Goal: Information Seeking & Learning: Learn about a topic

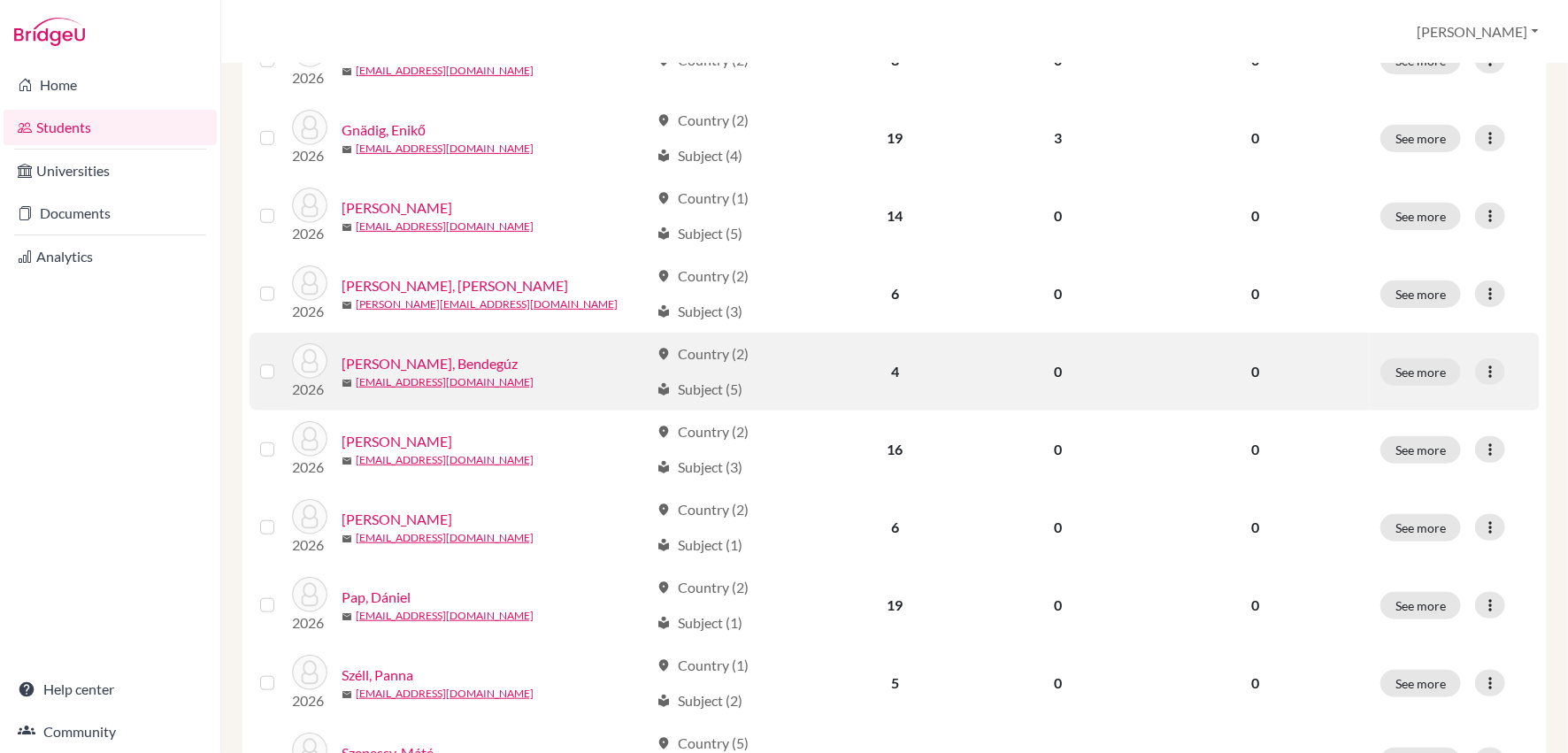
scroll to position [414, 0]
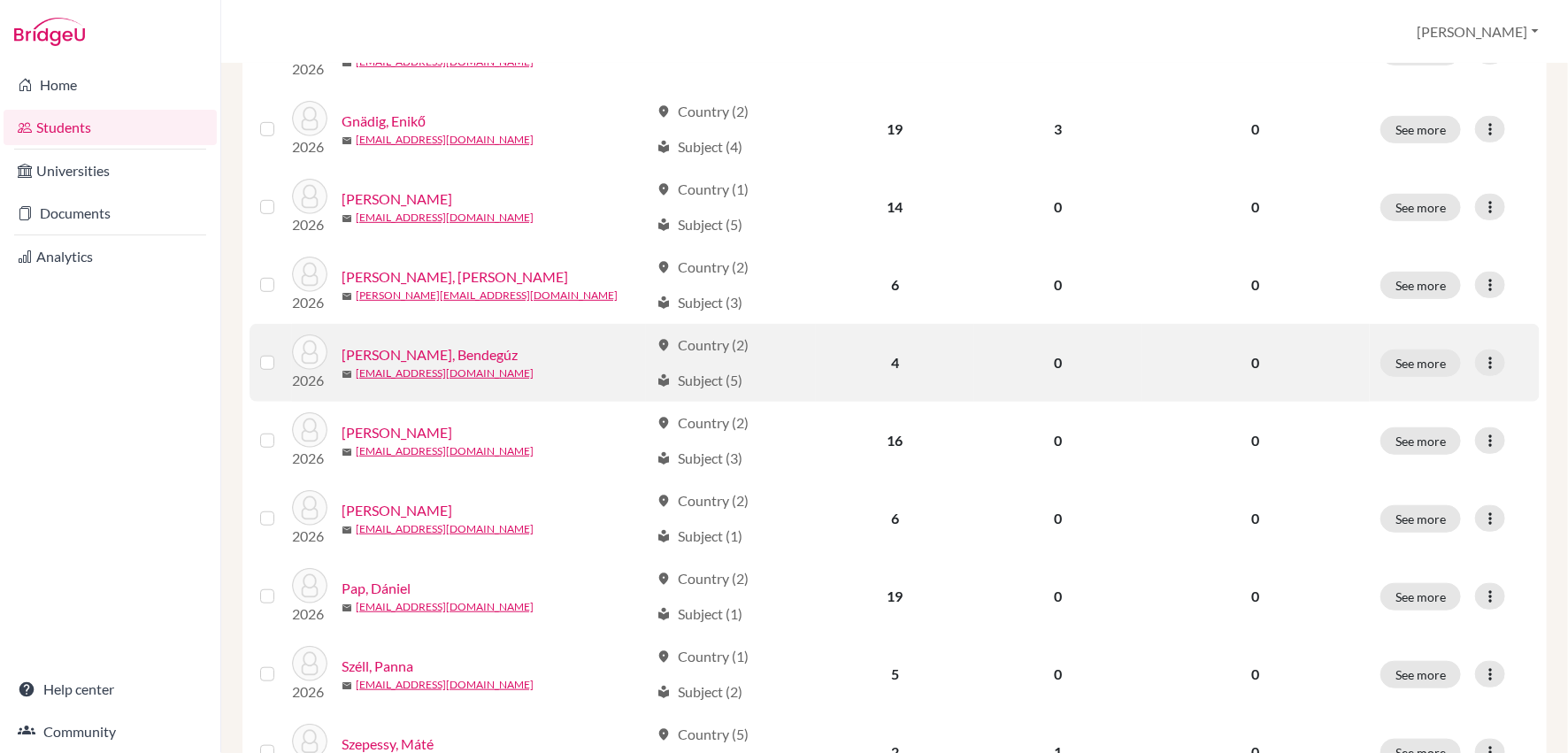
click at [445, 349] on link "[PERSON_NAME], Bendegúz" at bounding box center [429, 355] width 176 height 21
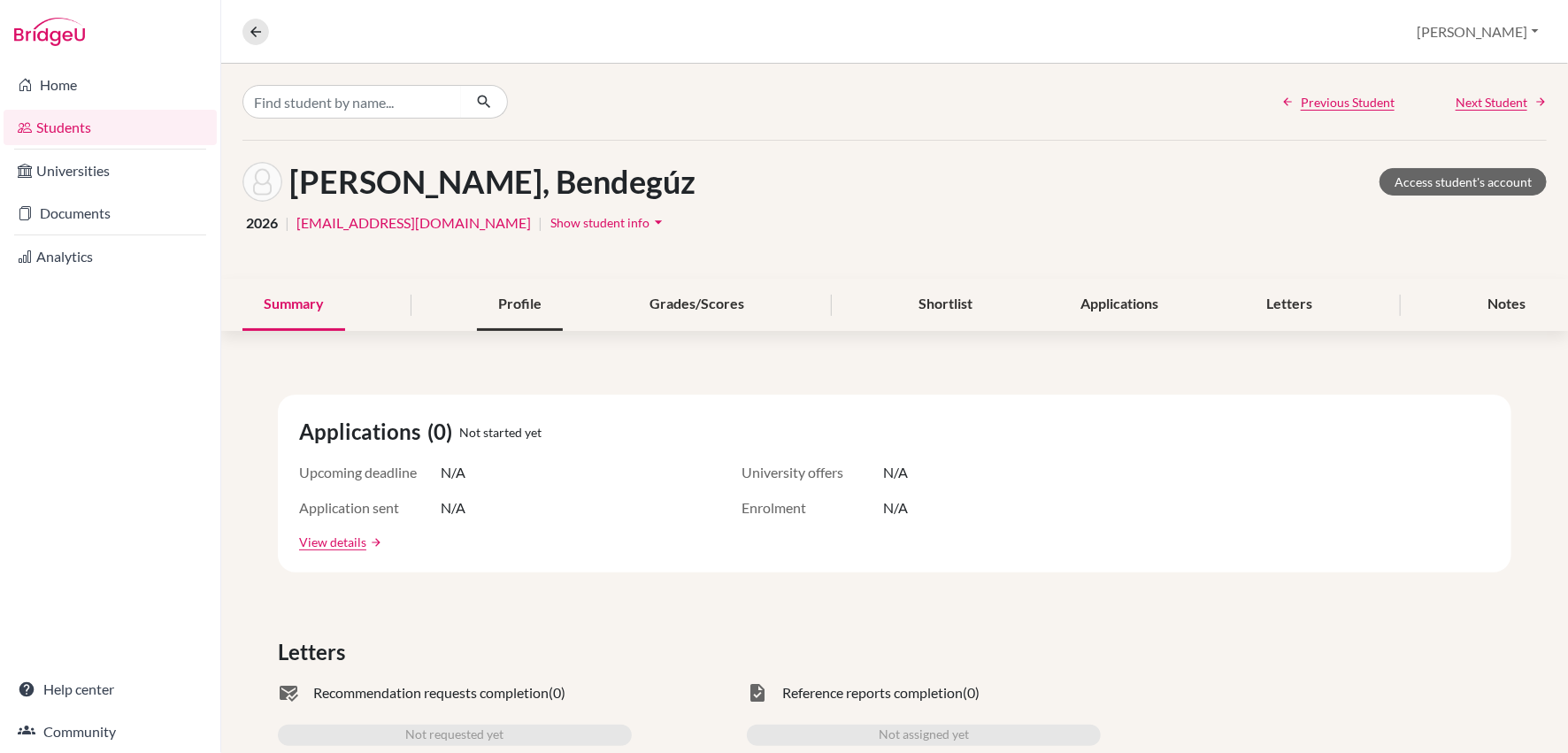
click at [527, 297] on div "Profile" at bounding box center [519, 305] width 86 height 53
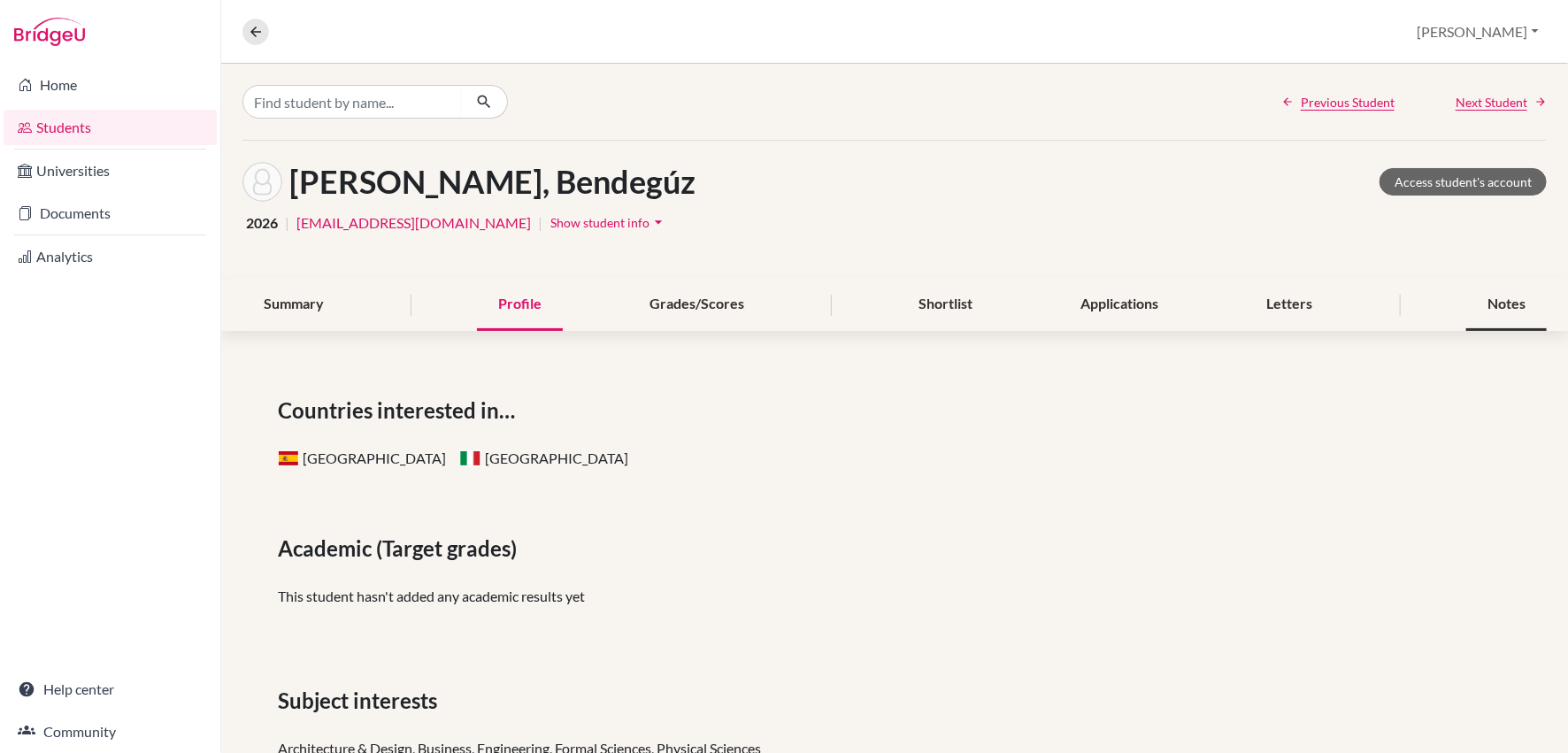
click at [1492, 293] on div "Notes" at bounding box center [1507, 305] width 80 height 53
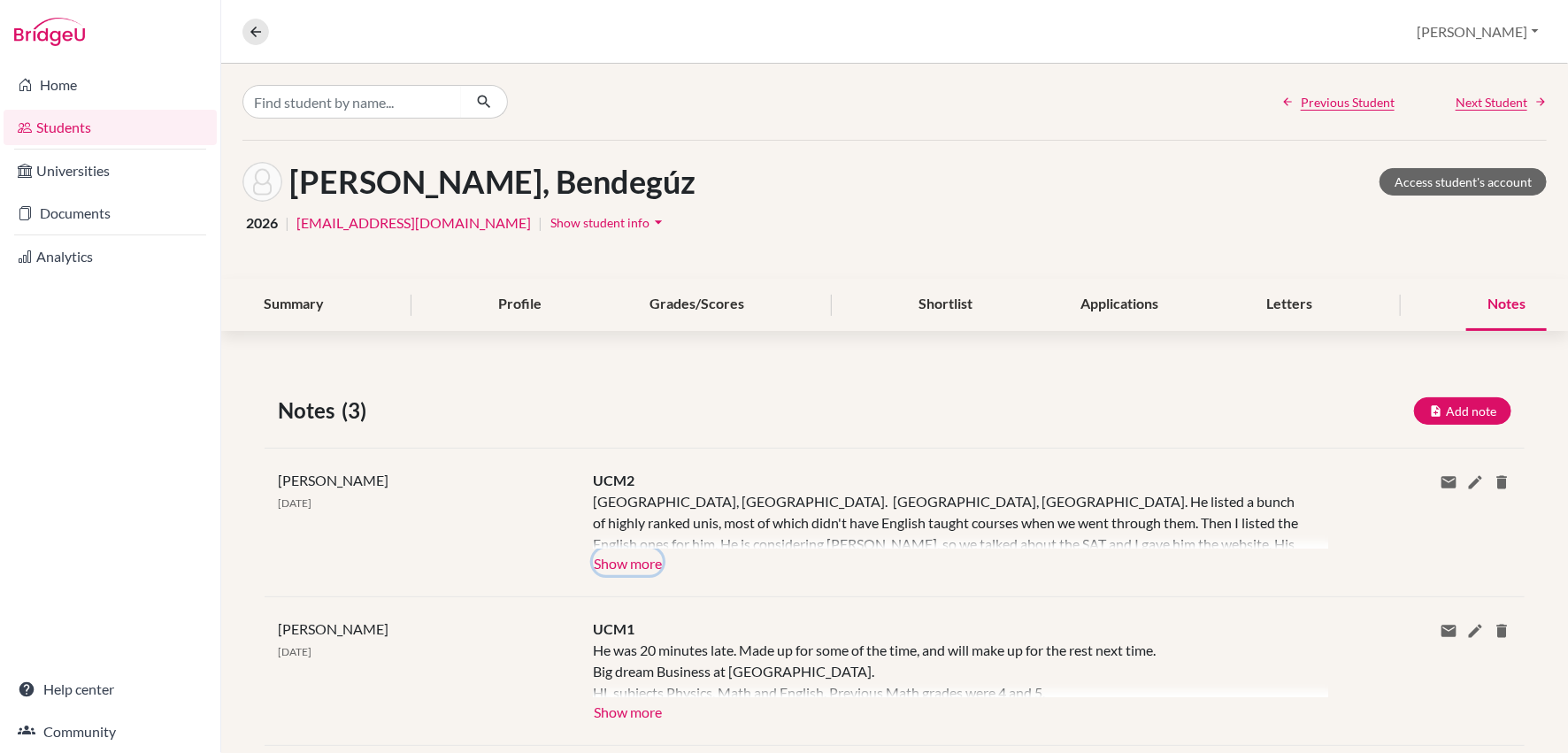
click at [645, 562] on button "Show more" at bounding box center [627, 562] width 69 height 27
